Goal: Task Accomplishment & Management: Use online tool/utility

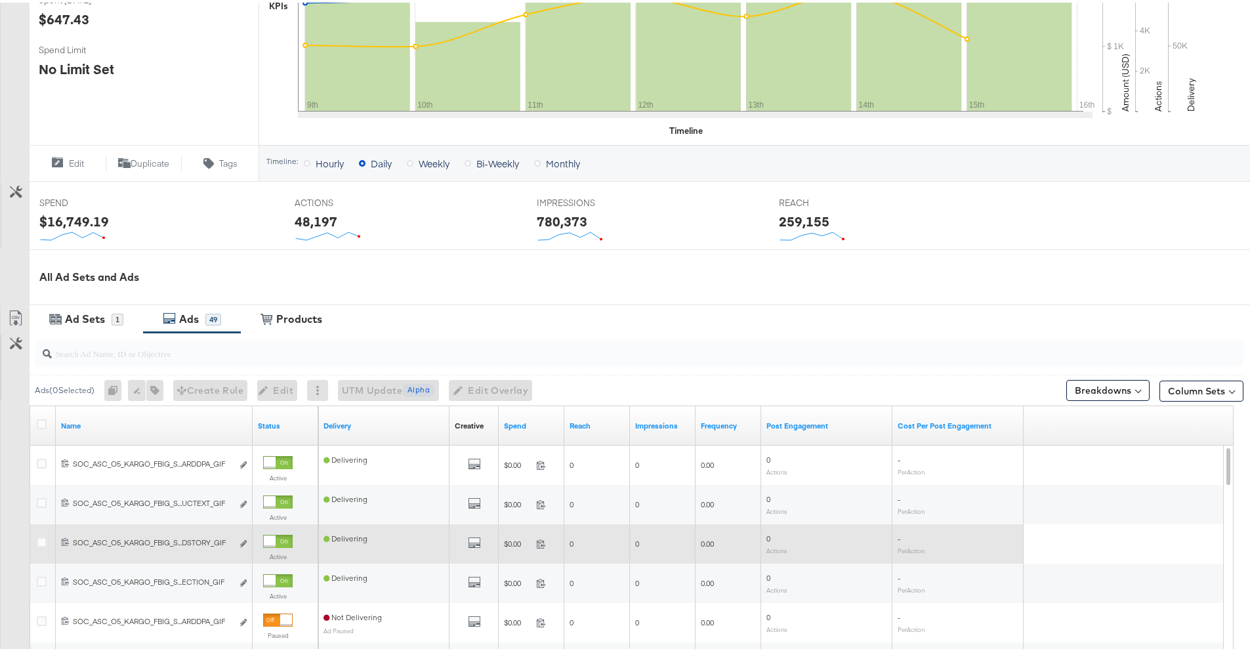
scroll to position [353, 0]
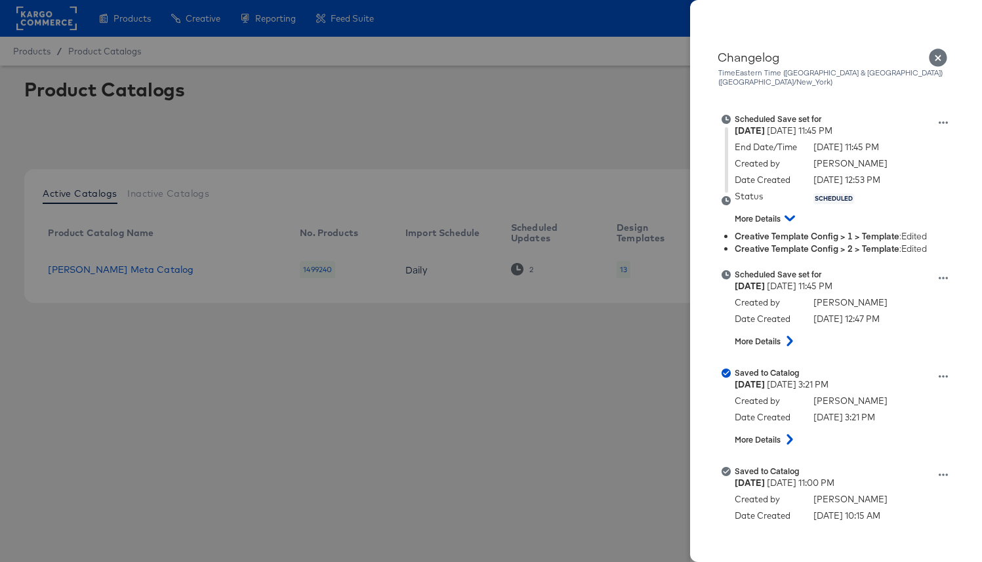
scroll to position [8, 0]
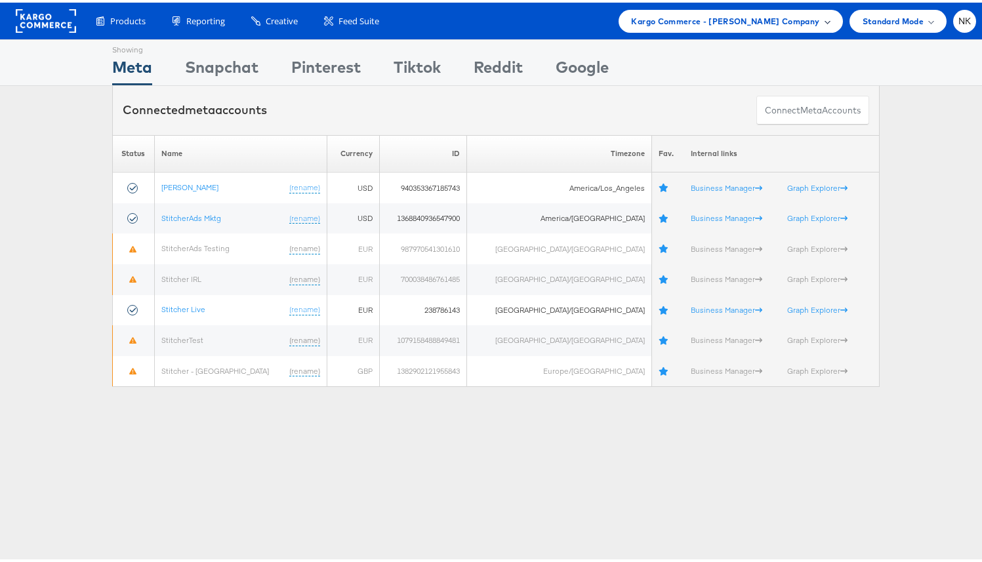
click at [696, 21] on span "Kargo Commerce - Namit Kumar Company" at bounding box center [726, 19] width 188 height 14
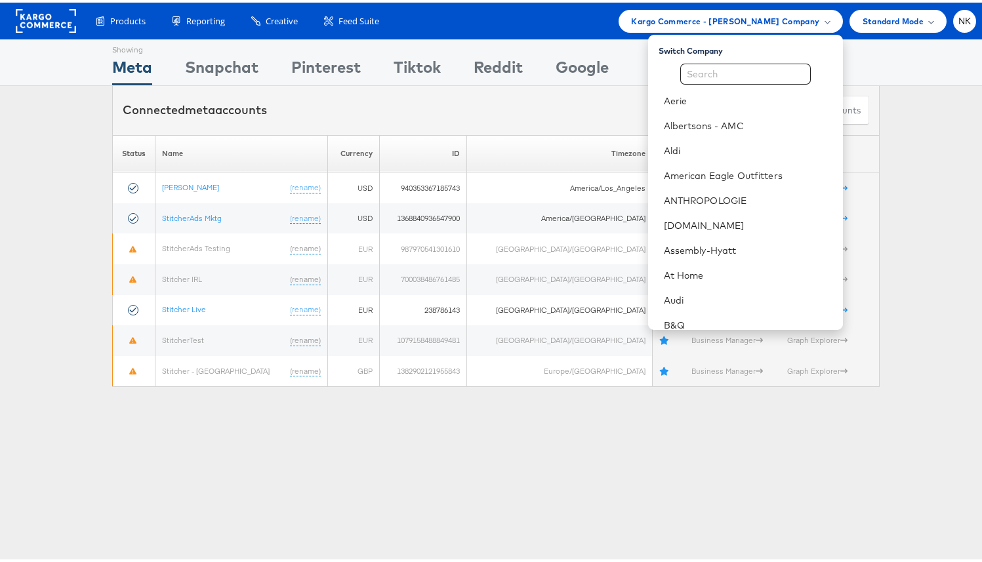
click at [74, 83] on div "Showing Meta Showing Snapchat Showing Pinterest Showing Tiktok Showing Reddit S…" at bounding box center [496, 60] width 992 height 47
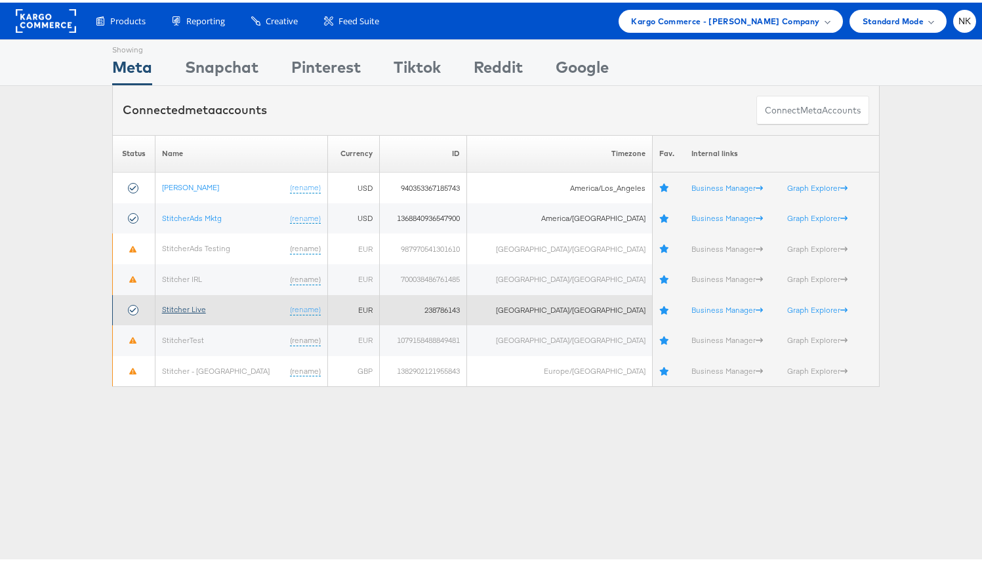
click at [198, 305] on link "Stitcher Live" at bounding box center [184, 307] width 44 height 10
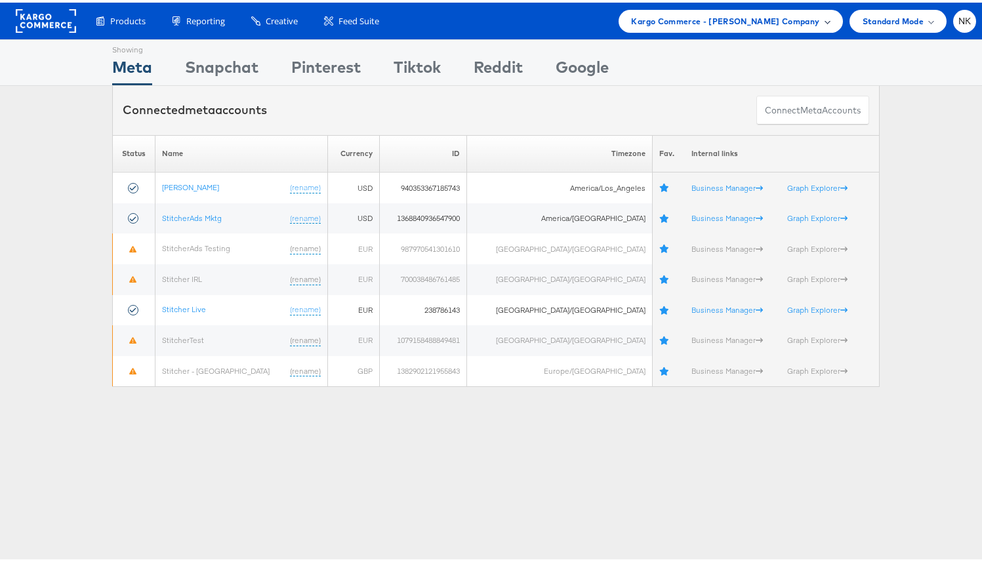
click at [725, 20] on span "Kargo Commerce - Namit Kumar Company" at bounding box center [726, 19] width 188 height 14
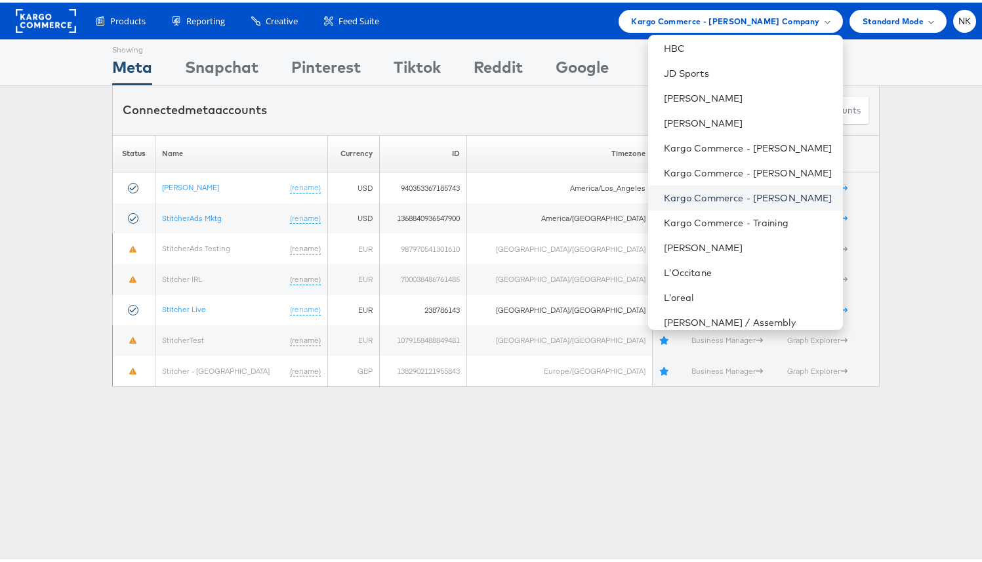
scroll to position [558, 0]
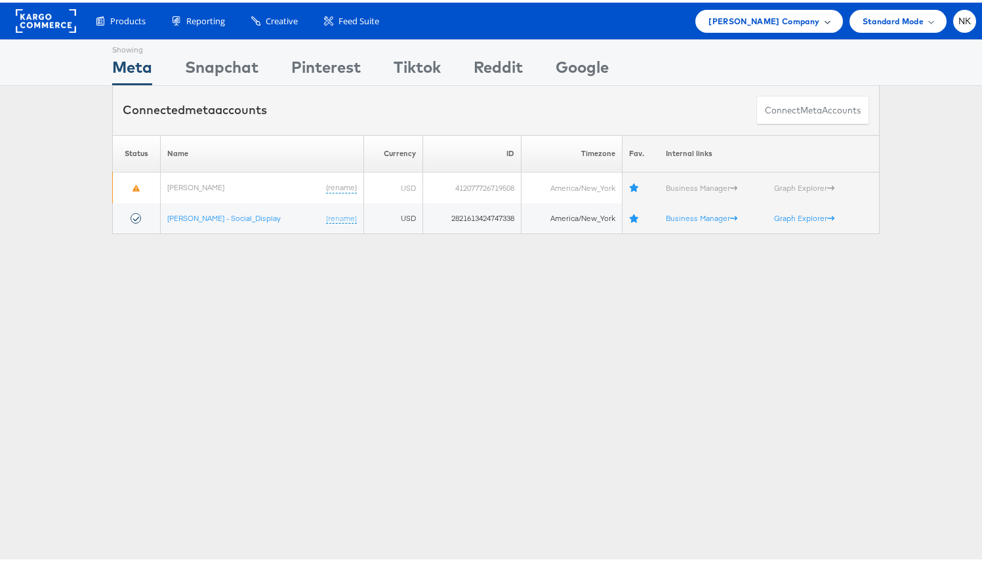
click at [767, 23] on span "Belk Company" at bounding box center [763, 19] width 111 height 14
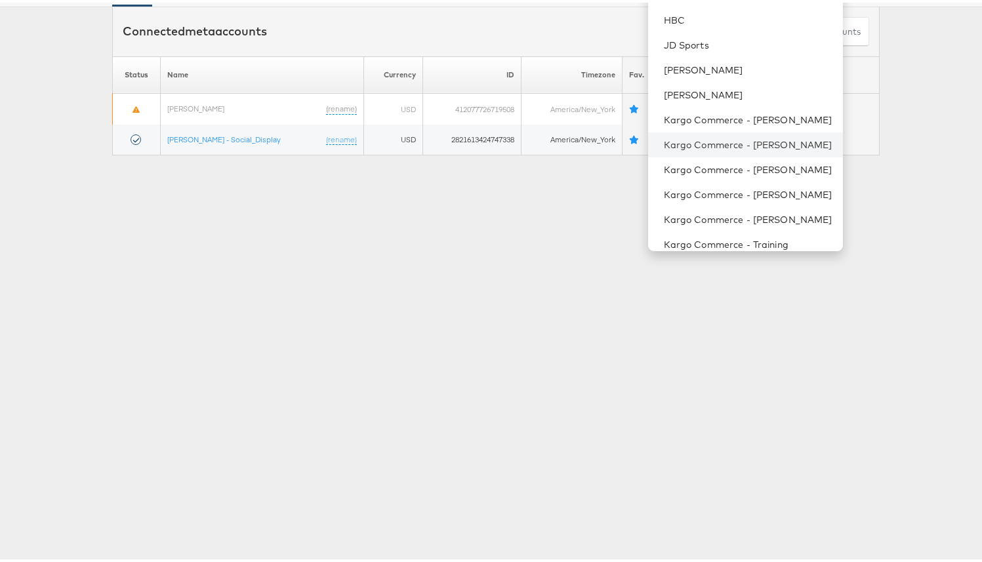
scroll to position [525, 0]
click at [762, 167] on link "Kargo Commerce - [PERSON_NAME]" at bounding box center [748, 167] width 169 height 13
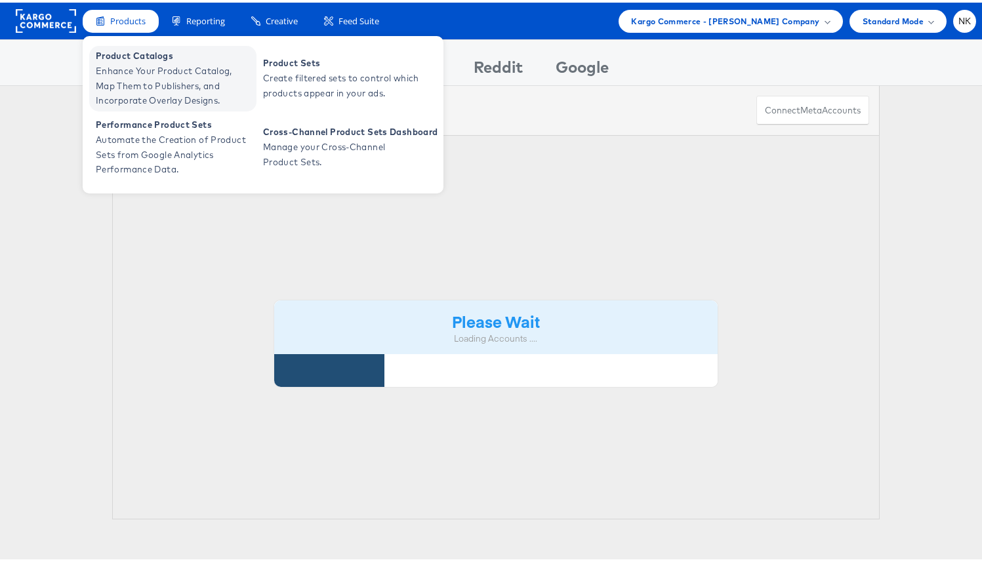
click at [130, 88] on span "Enhance Your Product Catalog, Map Them to Publishers, and Incorporate Overlay D…" at bounding box center [174, 83] width 157 height 45
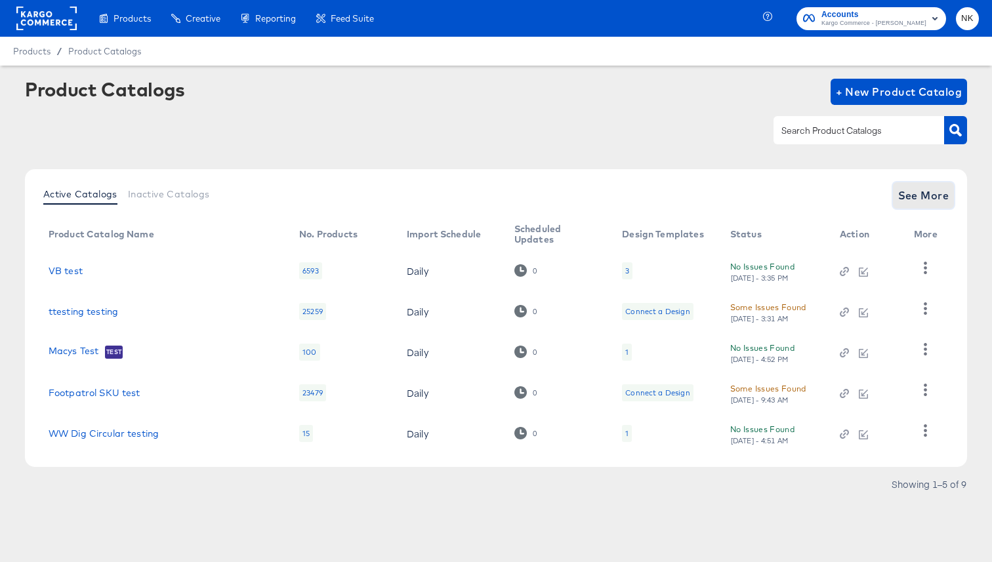
click at [944, 192] on span "See More" at bounding box center [923, 195] width 51 height 18
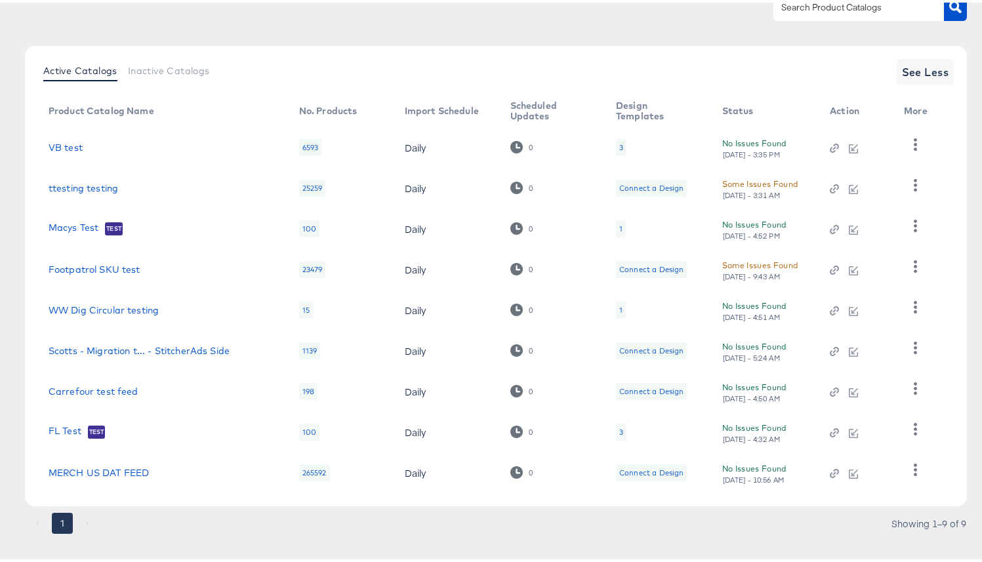
scroll to position [120, 0]
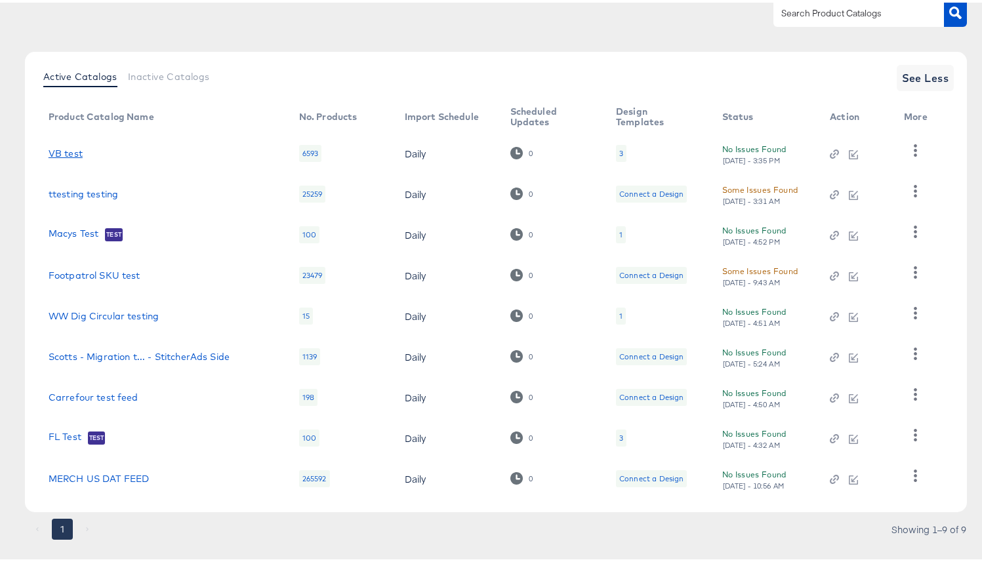
click at [71, 154] on link "VB test" at bounding box center [66, 151] width 34 height 10
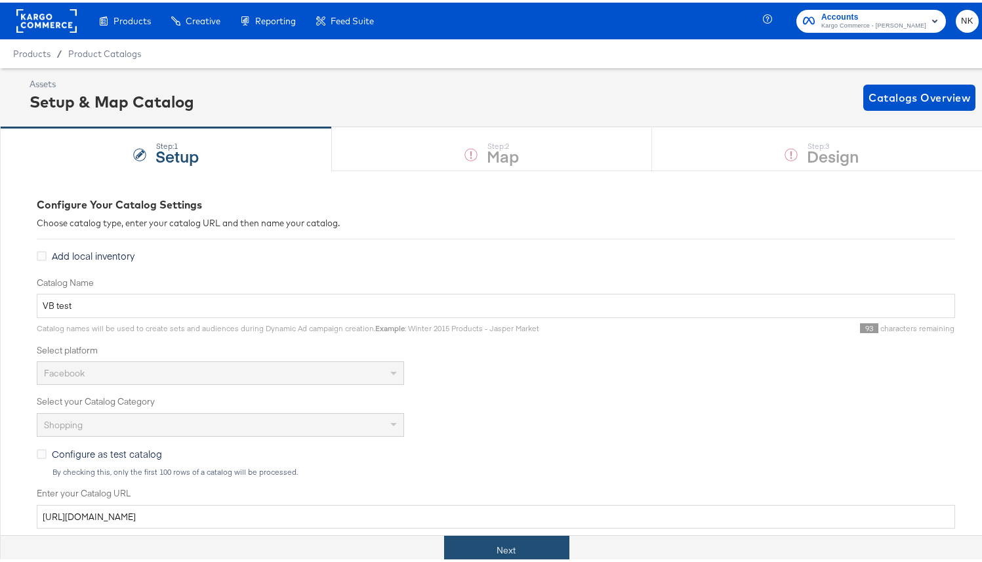
click at [463, 539] on button "Next" at bounding box center [506, 548] width 125 height 30
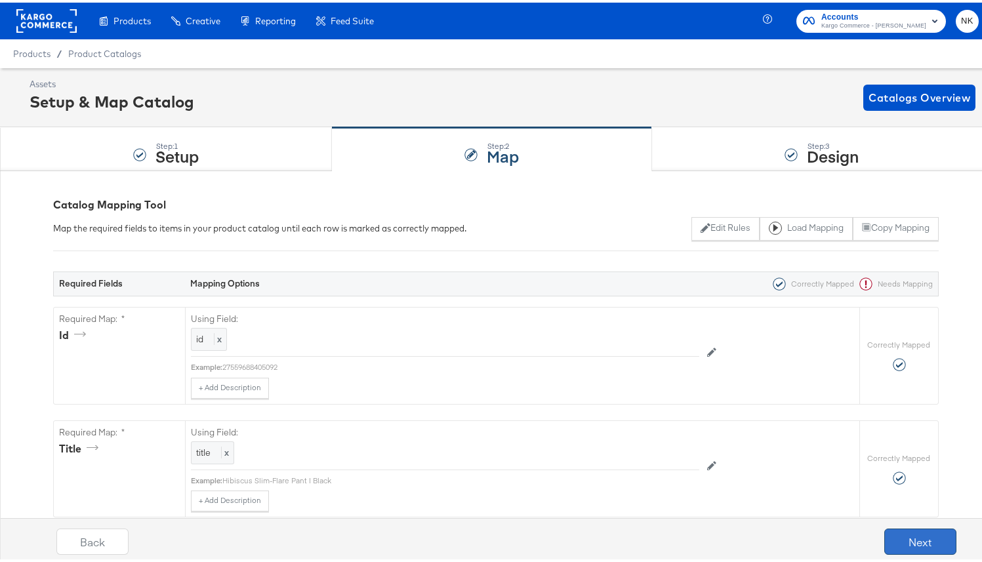
click at [884, 531] on button "Next" at bounding box center [920, 539] width 72 height 26
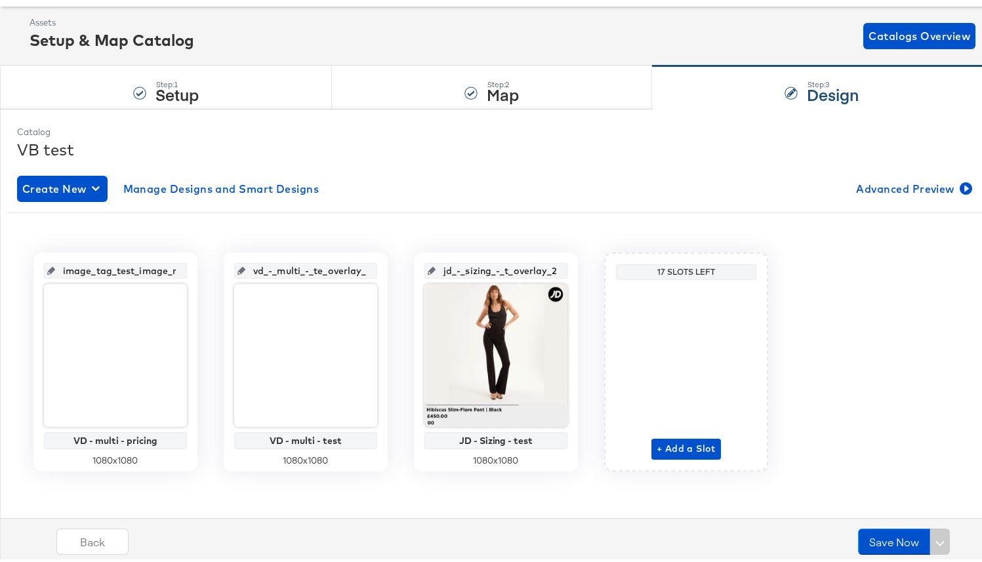
scroll to position [63, 0]
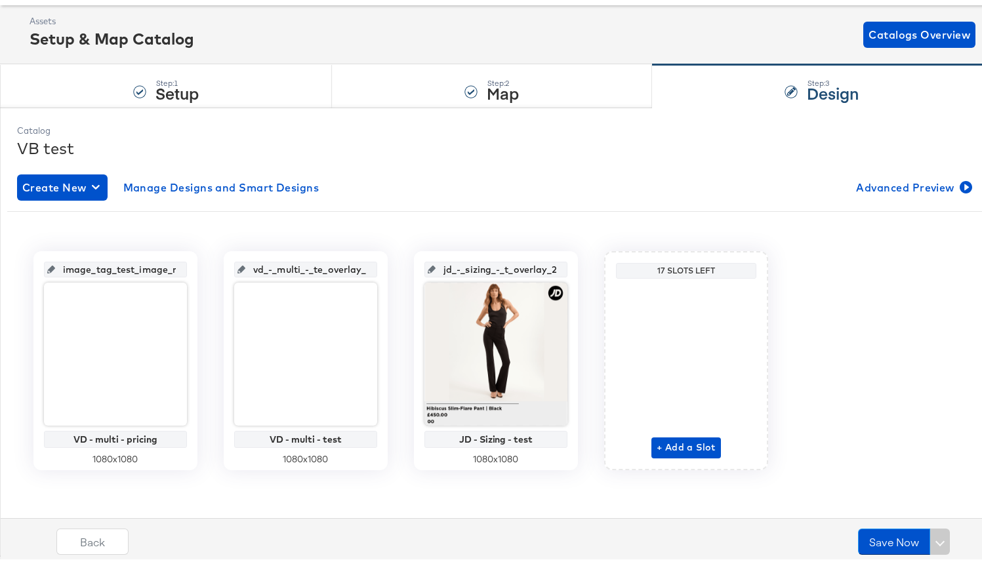
click at [514, 225] on div "image_tag_test_image_main VD - multi - pricing 1080 x 1080 vd_-_multi_-_te_over…" at bounding box center [496, 353] width 958 height 268
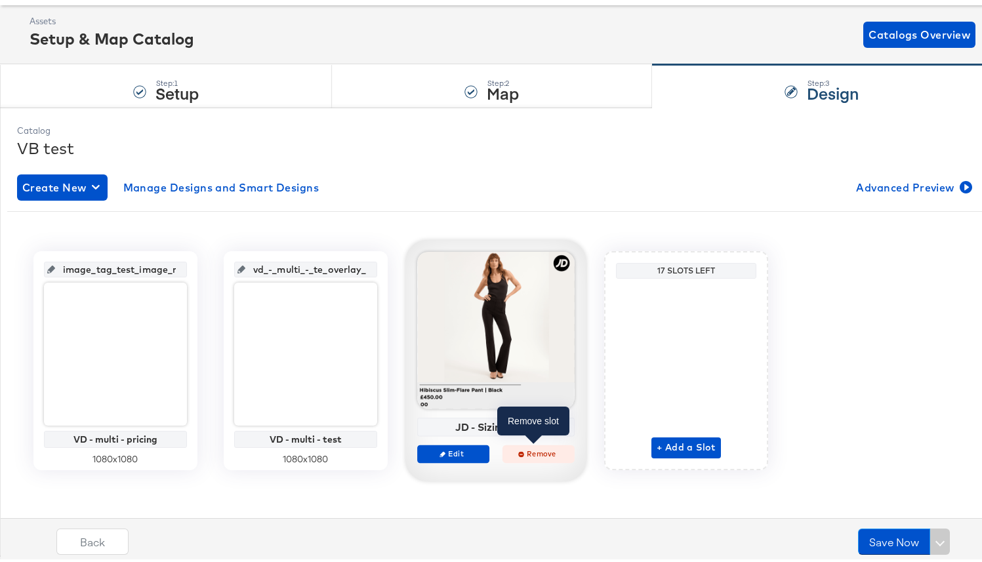
click at [527, 451] on span "Remove" at bounding box center [538, 451] width 60 height 10
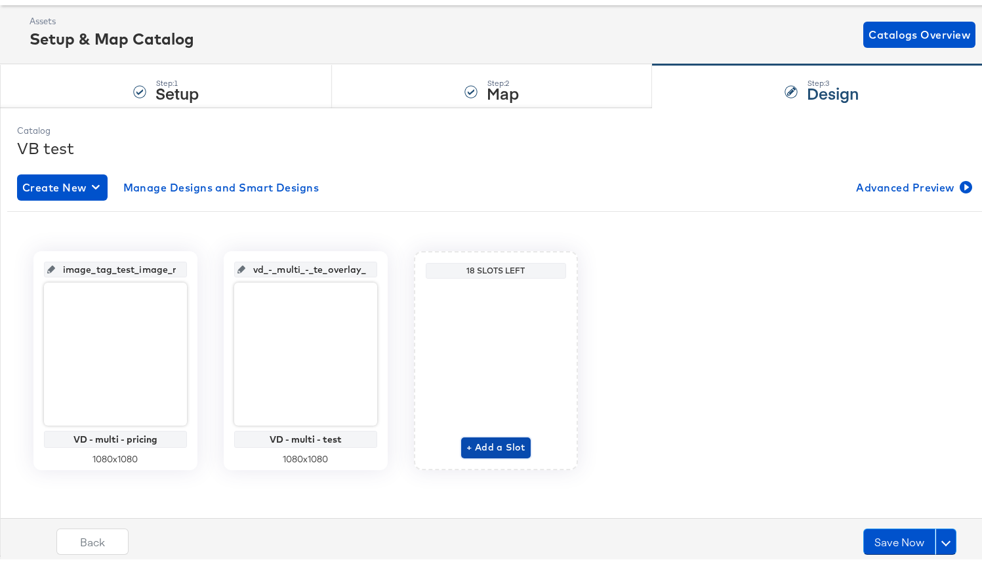
click at [485, 448] on span "+ Add a Slot" at bounding box center [495, 445] width 59 height 16
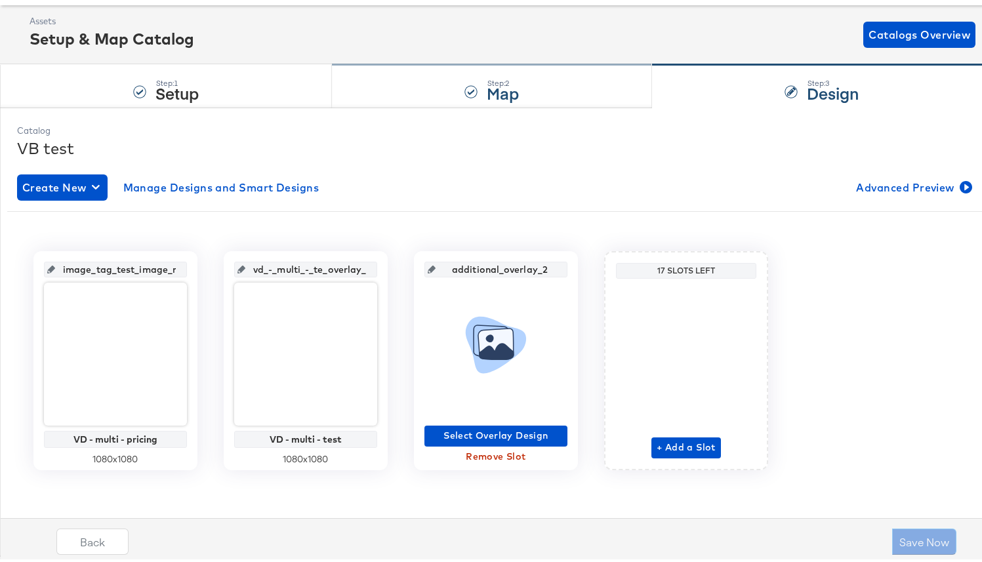
click at [435, 86] on div "Step: 2 Map" at bounding box center [492, 83] width 320 height 43
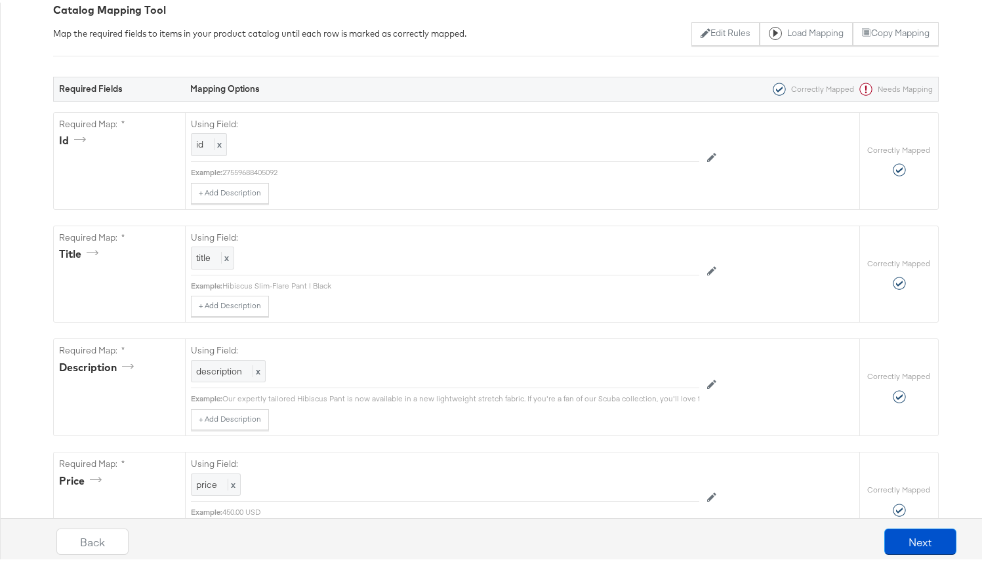
scroll to position [30, 0]
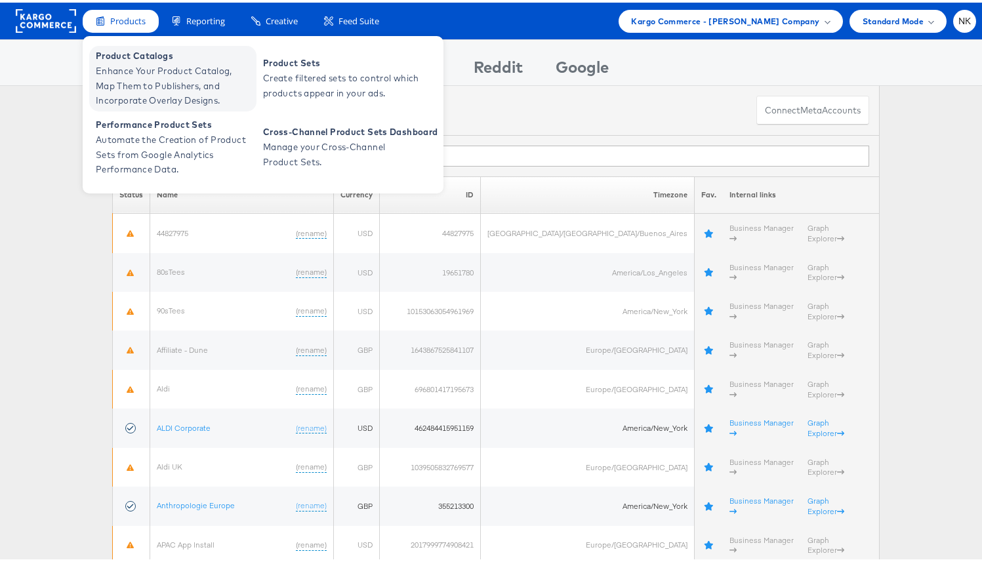
click at [143, 71] on span "Enhance Your Product Catalog, Map Them to Publishers, and Incorporate Overlay D…" at bounding box center [174, 83] width 157 height 45
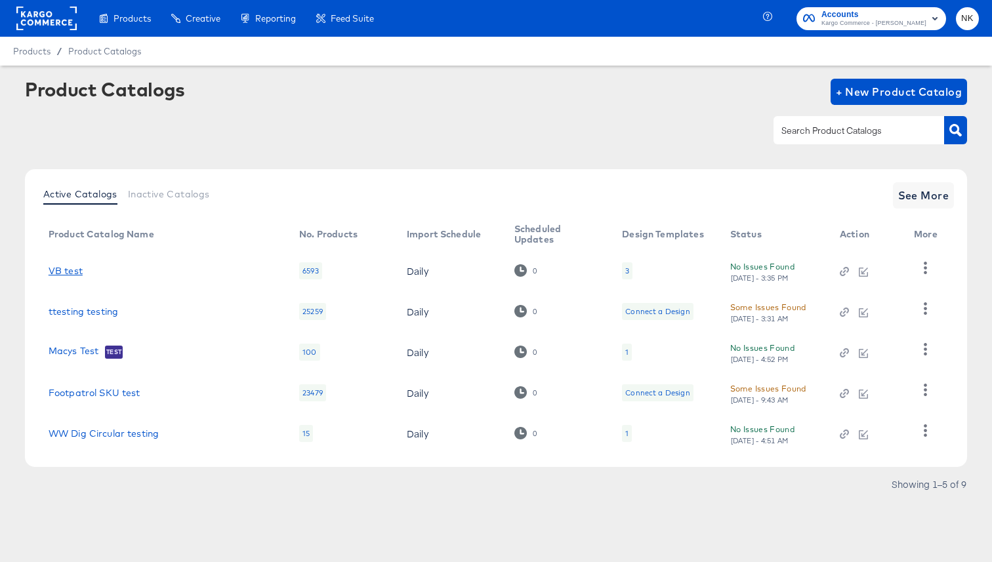
click at [69, 274] on link "VB test" at bounding box center [66, 271] width 34 height 10
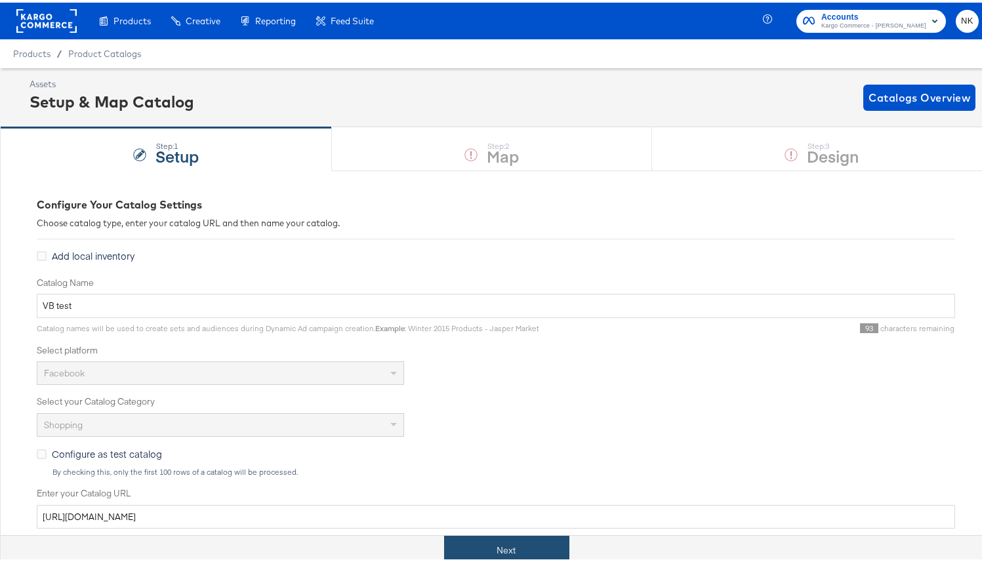
click at [510, 541] on button "Next" at bounding box center [506, 548] width 125 height 30
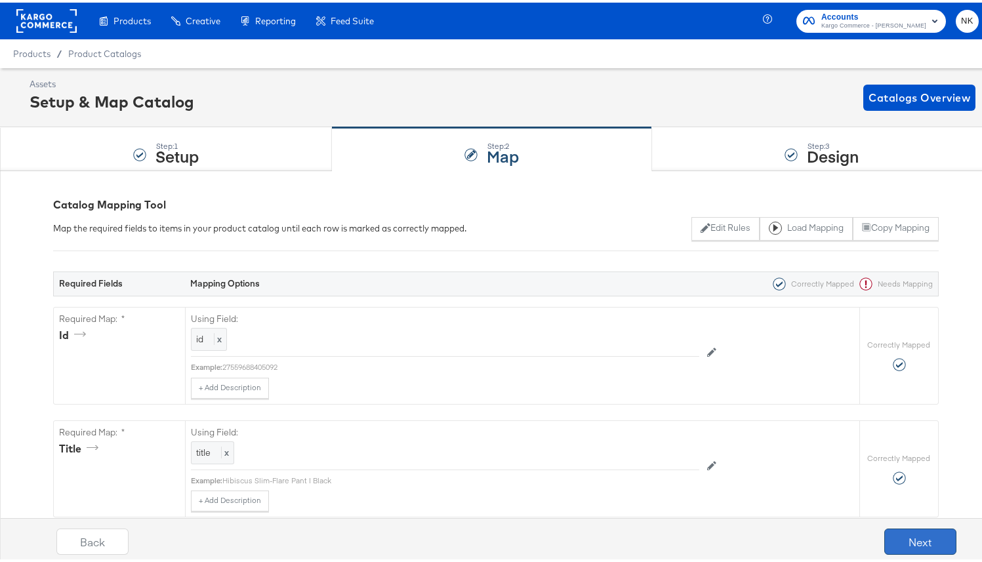
click at [884, 534] on button "Next" at bounding box center [920, 539] width 72 height 26
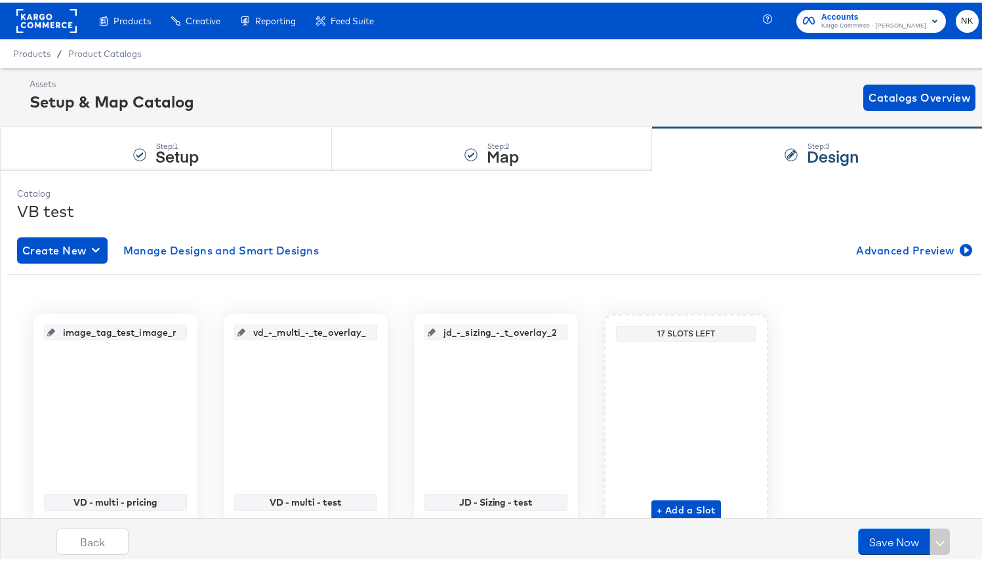
scroll to position [63, 0]
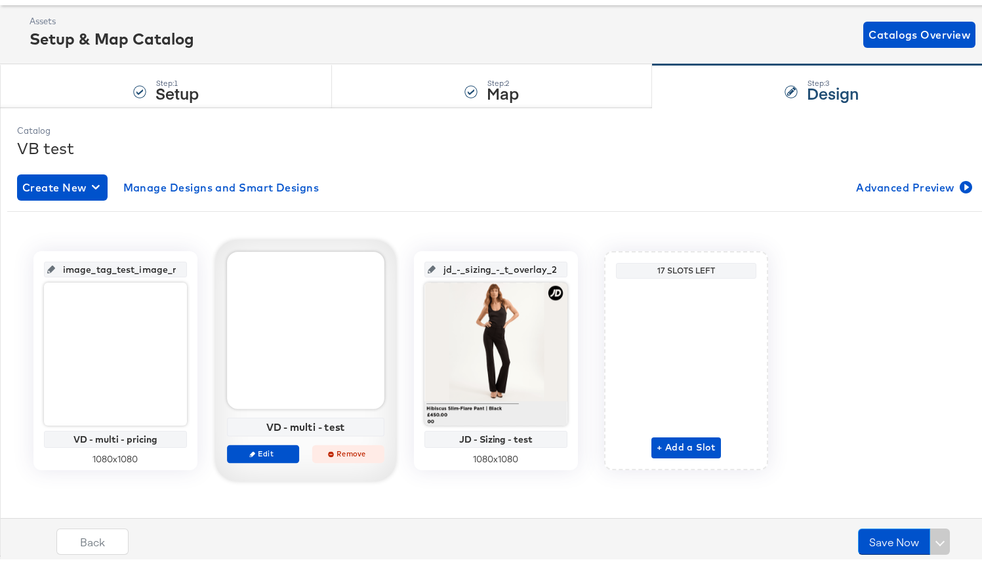
click at [328, 449] on icon "button" at bounding box center [331, 452] width 6 height 6
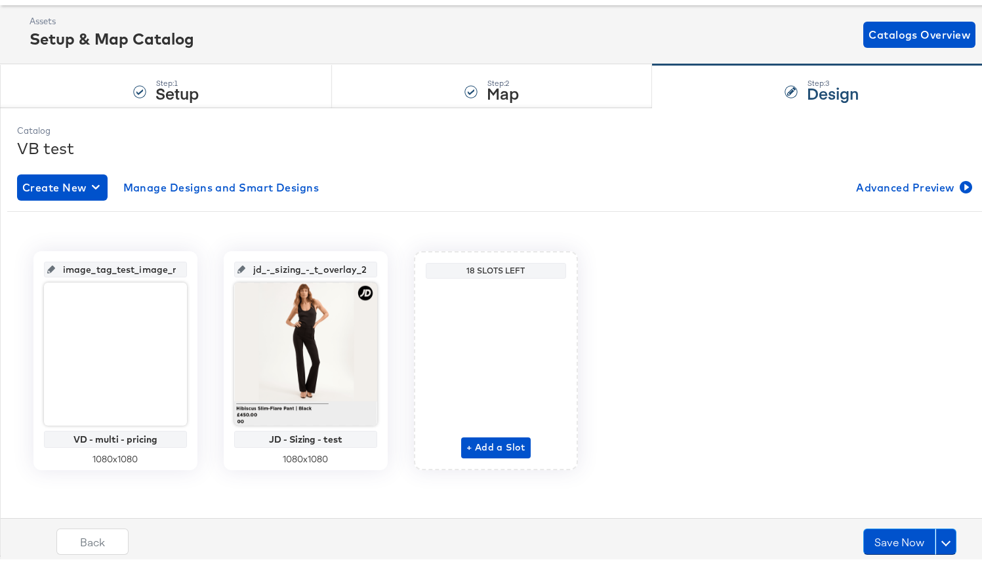
scroll to position [0, 8]
drag, startPoint x: 329, startPoint y: 265, endPoint x: 380, endPoint y: 279, distance: 53.0
click at [381, 279] on div "jd_-_sizing_-_t_overlay_2 JD - Sizing - test 1080 x 1080" at bounding box center [306, 358] width 164 height 219
click at [329, 268] on input "jd_-_sizing_-_t_overlay_2" at bounding box center [309, 261] width 129 height 35
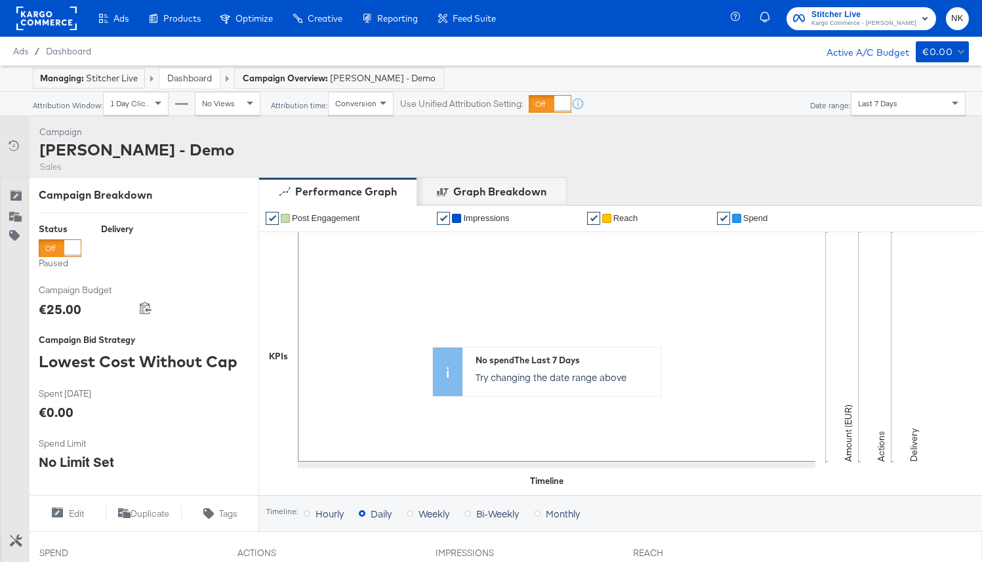
scroll to position [636, 0]
